Goal: Find specific page/section: Find specific page/section

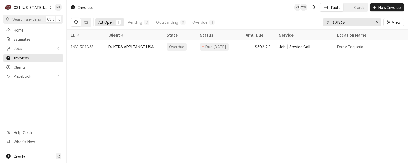
click at [259, 127] on div "Invoices KP TW Table Cards New Invoice All Open 1 Pending 0 Outstanding 0 Overd…" at bounding box center [238, 81] width 342 height 163
click at [50, 8] on icon "Dynamic Content Wrapper" at bounding box center [51, 7] width 2 height 3
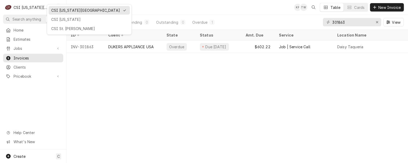
drag, startPoint x: 57, startPoint y: 28, endPoint x: 54, endPoint y: 52, distance: 23.8
click at [58, 27] on div "CSI St. [PERSON_NAME]" at bounding box center [89, 28] width 76 height 5
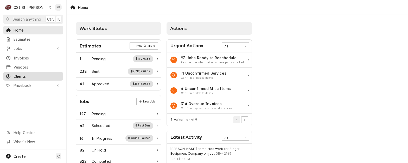
click at [23, 74] on span "Clients" at bounding box center [37, 75] width 47 height 5
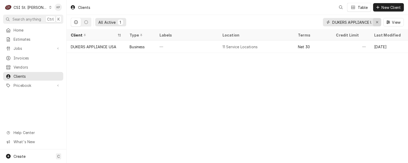
click at [378, 21] on icon "Erase input" at bounding box center [377, 22] width 3 height 4
click at [352, 20] on input "Dynamic Content Wrapper" at bounding box center [357, 22] width 49 height 8
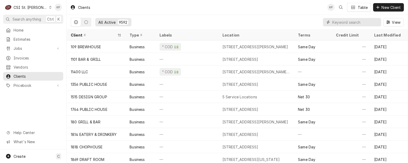
click at [349, 22] on input "Dynamic Content Wrapper" at bounding box center [356, 22] width 46 height 8
click at [340, 24] on input "Dynamic Content Wrapper" at bounding box center [356, 22] width 46 height 8
click at [27, 57] on span "Invoices" at bounding box center [37, 57] width 47 height 5
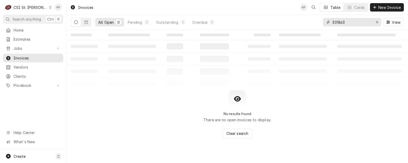
drag, startPoint x: 378, startPoint y: 22, endPoint x: 347, endPoint y: 18, distance: 31.2
click at [377, 22] on icon "Erase input" at bounding box center [377, 22] width 3 height 4
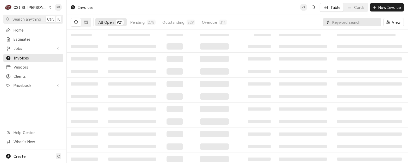
click at [337, 22] on input "Dynamic Content Wrapper" at bounding box center [356, 22] width 46 height 8
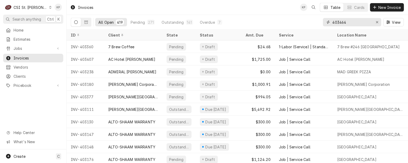
type input "403464"
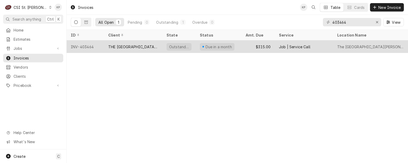
click at [89, 45] on div "INV-403464" at bounding box center [86, 46] width 38 height 13
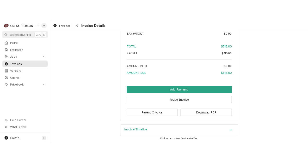
scroll to position [843, 0]
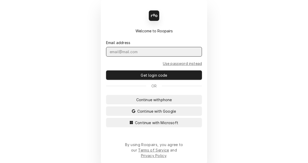
click at [131, 54] on input "Dynamic Content Wrapper" at bounding box center [154, 52] width 96 height 10
type input "[EMAIL_ADDRESS][PERSON_NAME][DOMAIN_NAME]"
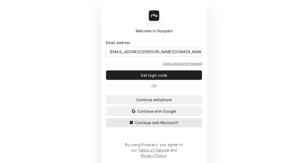
click at [155, 125] on span "Continue with Microsoft" at bounding box center [156, 122] width 45 height 5
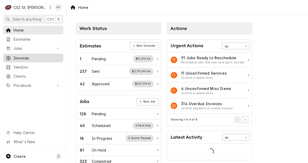
click at [21, 56] on span "Invoices" at bounding box center [37, 57] width 47 height 5
